Goal: Task Accomplishment & Management: Use online tool/utility

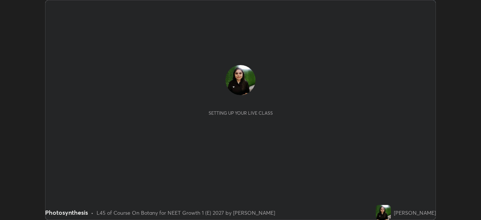
scroll to position [220, 481]
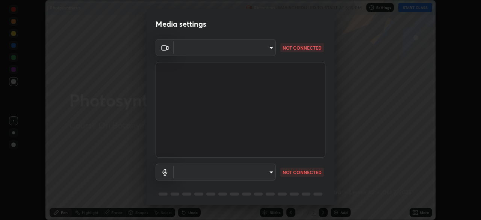
type input "1ebbe5752feb64f56c8c2ea118ab8786e931b8e280c4254c16e60950b1c2e0b6"
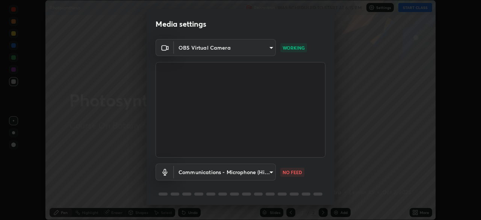
click at [272, 173] on body "Erase all Photosynthesis Recording WAS SCHEDULED TO START AT 6:15 PM Settings S…" at bounding box center [240, 110] width 481 height 220
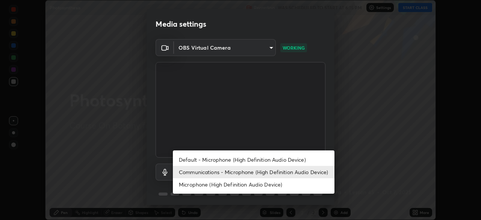
click at [270, 172] on li "Communications - Microphone (High Definition Audio Device)" at bounding box center [254, 172] width 162 height 12
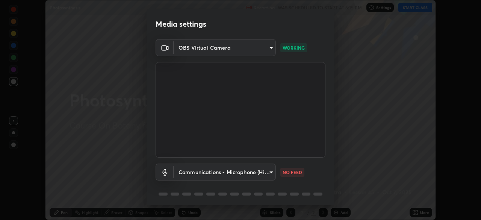
click at [268, 172] on body "Erase all Photosynthesis Recording WAS SCHEDULED TO START AT 6:15 PM Settings S…" at bounding box center [240, 110] width 481 height 220
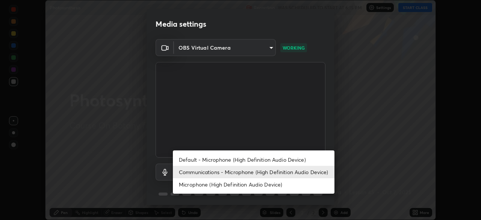
click at [276, 171] on li "Communications - Microphone (High Definition Audio Device)" at bounding box center [254, 172] width 162 height 12
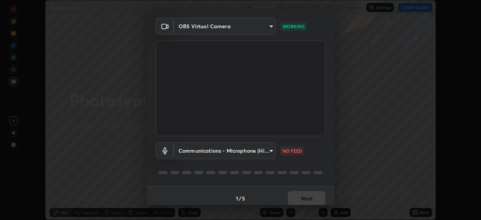
scroll to position [27, 0]
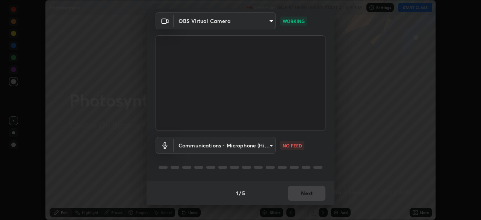
click at [269, 145] on body "Erase all Photosynthesis Recording WAS SCHEDULED TO START AT 6:15 PM Settings S…" at bounding box center [240, 110] width 481 height 220
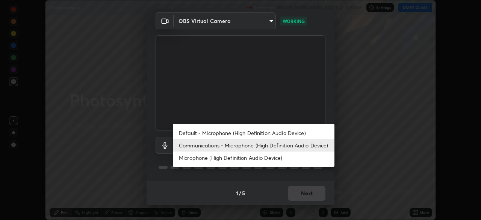
click at [278, 147] on li "Communications - Microphone (High Definition Audio Device)" at bounding box center [254, 145] width 162 height 12
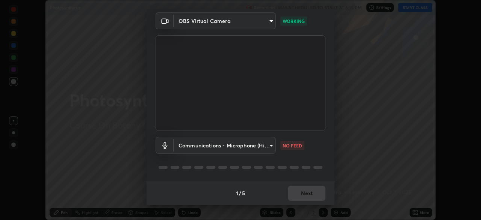
click at [262, 142] on body "Erase all Photosynthesis Recording WAS SCHEDULED TO START AT 6:15 PM Settings S…" at bounding box center [240, 110] width 481 height 220
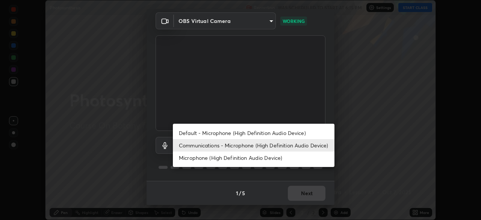
click at [274, 159] on li "Microphone (High Definition Audio Device)" at bounding box center [254, 157] width 162 height 12
type input "8da3bb00e1ad74c6eb7ed9b3354350958733bab165fda02ed857ef1f2f2567dc"
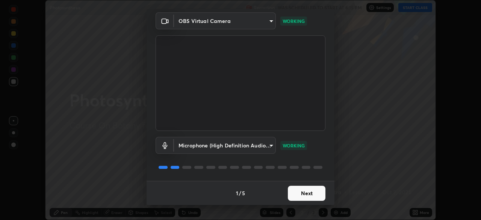
click at [302, 193] on button "Next" at bounding box center [307, 193] width 38 height 15
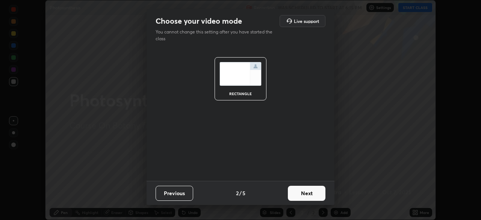
scroll to position [0, 0]
click at [305, 194] on button "Next" at bounding box center [307, 193] width 38 height 15
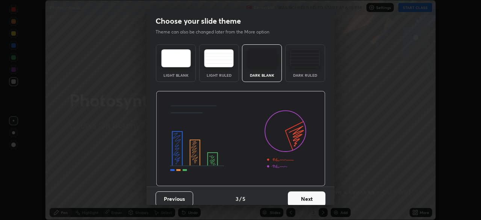
click at [305, 194] on button "Next" at bounding box center [307, 198] width 38 height 15
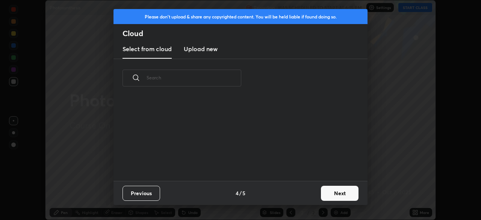
click at [308, 198] on div "Previous 4 / 5 Next" at bounding box center [241, 193] width 254 height 24
click at [330, 196] on button "Next" at bounding box center [340, 193] width 38 height 15
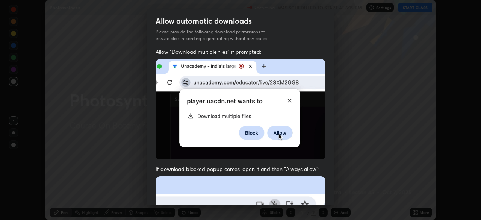
scroll to position [180, 0]
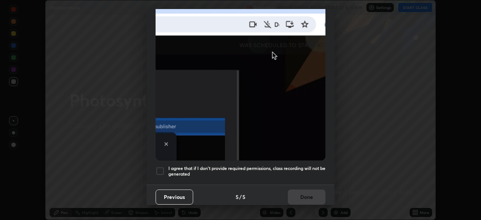
click at [162, 168] on div at bounding box center [160, 171] width 9 height 9
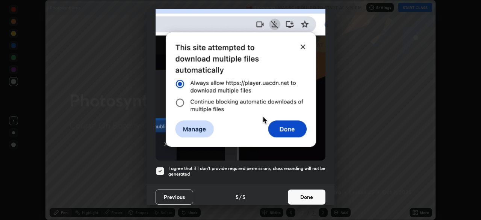
click at [300, 195] on button "Done" at bounding box center [307, 196] width 38 height 15
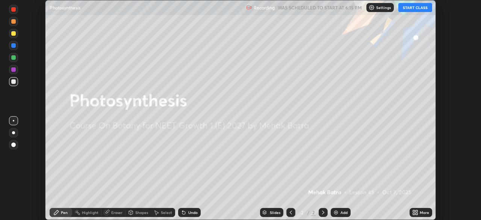
click at [416, 8] on button "START CLASS" at bounding box center [415, 7] width 34 height 9
